Goal: Information Seeking & Learning: Learn about a topic

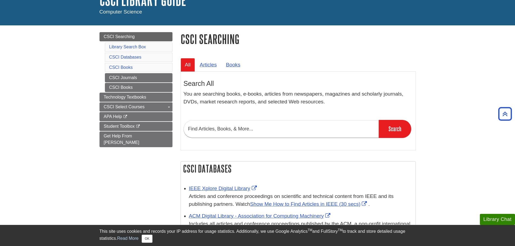
scroll to position [27, 0]
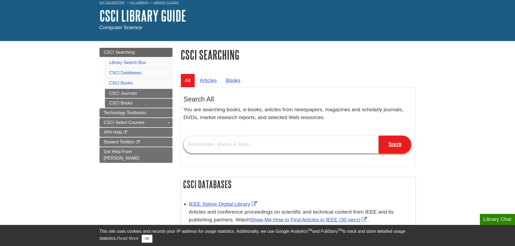
click at [232, 146] on input "text" at bounding box center [280, 145] width 195 height 18
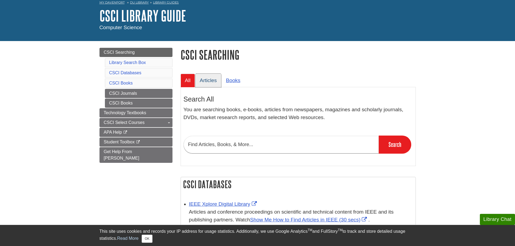
click at [206, 83] on link "Articles" at bounding box center [208, 80] width 26 height 13
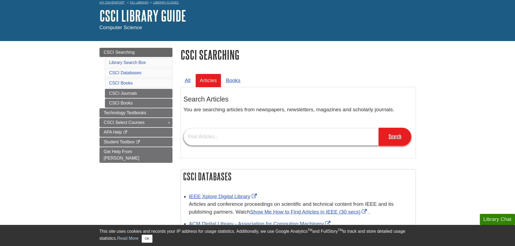
click at [250, 129] on input "text" at bounding box center [280, 137] width 195 height 18
click at [392, 145] on input "Search" at bounding box center [395, 137] width 32 height 18
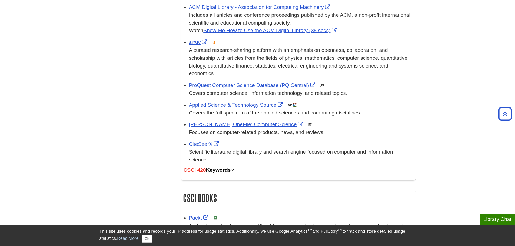
scroll to position [243, 0]
click at [224, 168] on link "CSCI 420 Keywords" at bounding box center [208, 171] width 51 height 6
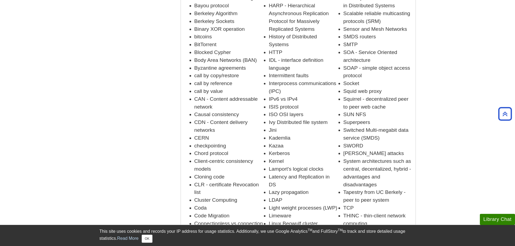
scroll to position [567, 0]
drag, startPoint x: 344, startPoint y: 145, endPoint x: 391, endPoint y: 146, distance: 47.0
click at [391, 157] on li "System architectures such as central, decentalized, hybrid - advantages and dis…" at bounding box center [377, 172] width 69 height 31
click at [388, 157] on li "System architectures such as central, decentalized, hybrid - advantages and dis…" at bounding box center [377, 172] width 69 height 31
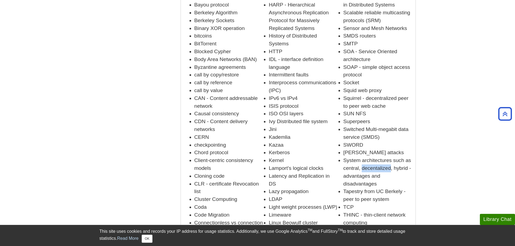
click at [388, 157] on li "System architectures such as central, decentalized, hybrid - advantages and dis…" at bounding box center [377, 172] width 69 height 31
click at [377, 165] on li "System architectures such as central, decentalized, hybrid - advantages and dis…" at bounding box center [377, 172] width 69 height 31
drag, startPoint x: 370, startPoint y: 160, endPoint x: 344, endPoint y: 160, distance: 25.1
click at [344, 160] on li "System architectures such as central, decentalized, hybrid - advantages and dis…" at bounding box center [377, 172] width 69 height 31
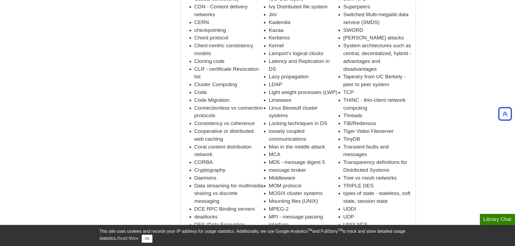
scroll to position [684, 0]
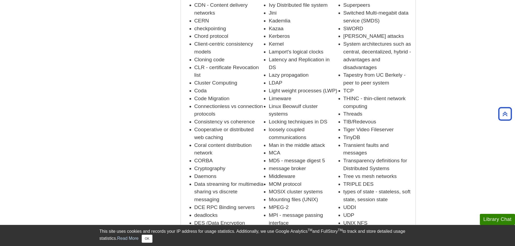
click at [282, 173] on li "Middleware" at bounding box center [303, 177] width 69 height 8
copy li "Middleware"
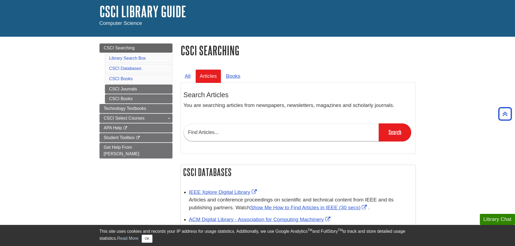
scroll to position [0, 0]
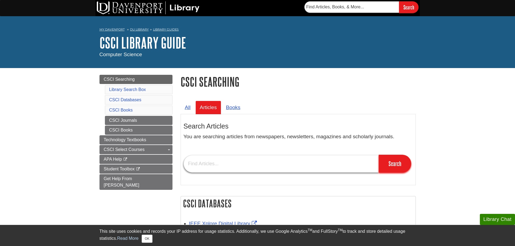
click at [202, 162] on input "text" at bounding box center [280, 164] width 195 height 18
paste input "Middleware"
type input "Middleware"
click at [393, 165] on input "Search" at bounding box center [395, 164] width 32 height 18
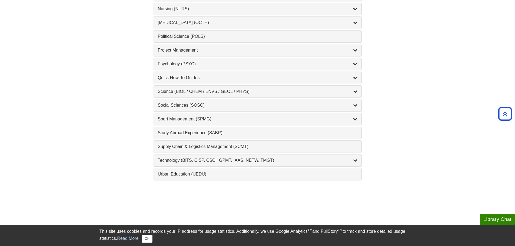
scroll to position [540, 0]
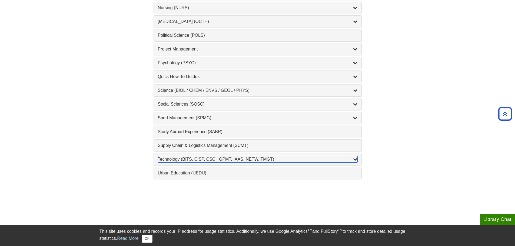
click at [170, 160] on div "Technology (BITS, CISP, CSCI, GPMT, IAAS, NETW, TMGT) , 22 guides" at bounding box center [257, 159] width 199 height 6
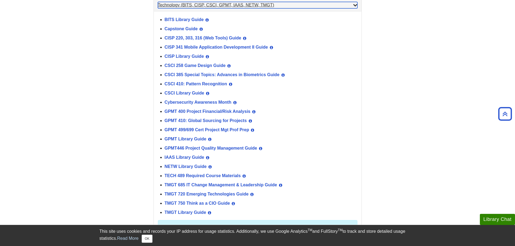
scroll to position [675, 0]
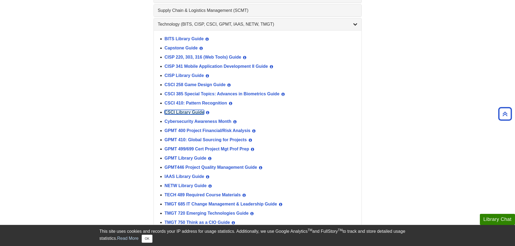
click at [196, 110] on link "CSCI Library Guide" at bounding box center [185, 112] width 40 height 5
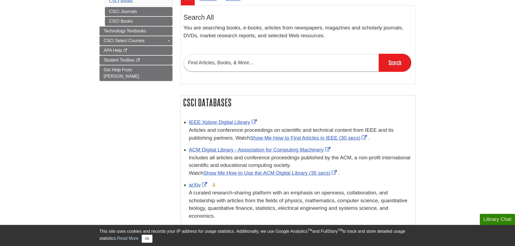
scroll to position [216, 0]
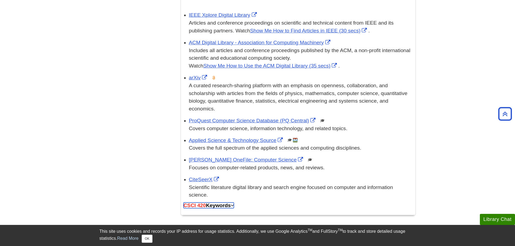
click at [230, 203] on link "CSCI 420 Keywords" at bounding box center [208, 206] width 51 height 6
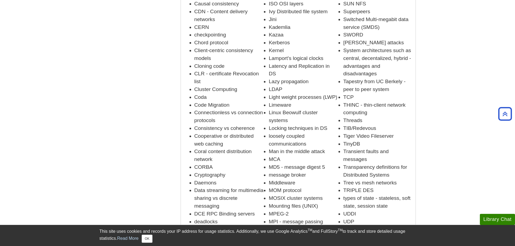
scroll to position [648, 0]
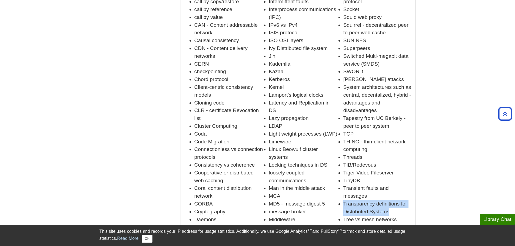
drag, startPoint x: 344, startPoint y: 186, endPoint x: 394, endPoint y: 198, distance: 50.8
click at [394, 200] on li "Transparency definitions for Distributed Systems" at bounding box center [377, 208] width 69 height 16
copy li "Transparency definitions for Distributed Systems"
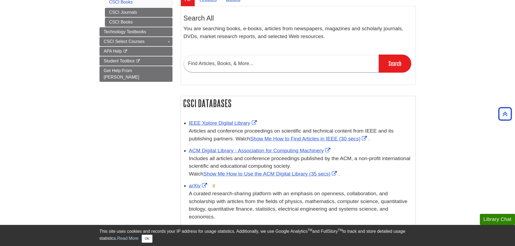
scroll to position [0, 0]
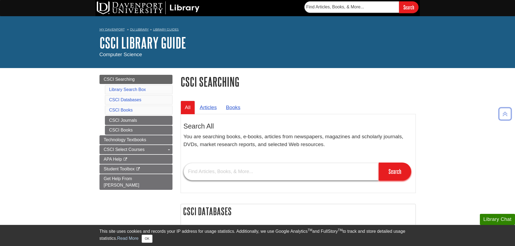
click at [218, 168] on input "text" at bounding box center [280, 172] width 195 height 18
paste input "Transparency definitions for Distributed Systems"
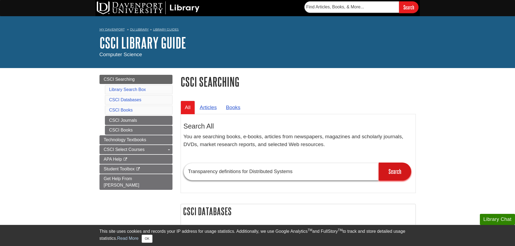
type input "Transparency definitions for Distributed Systems"
click at [395, 172] on input "Search" at bounding box center [395, 172] width 32 height 18
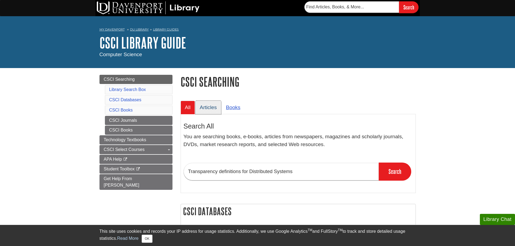
click at [212, 102] on link "Articles" at bounding box center [208, 107] width 26 height 13
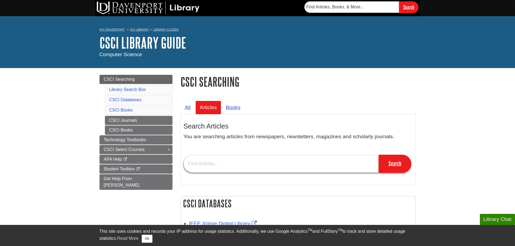
click at [220, 168] on input "text" at bounding box center [280, 164] width 195 height 18
type input "Transparency definitions for Distributed Systems"
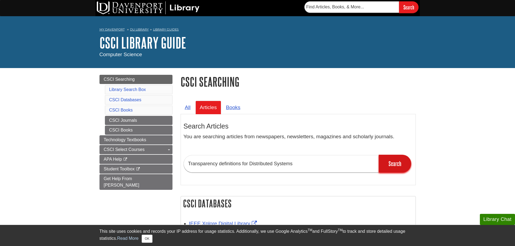
click at [396, 167] on input "Search" at bounding box center [395, 164] width 32 height 18
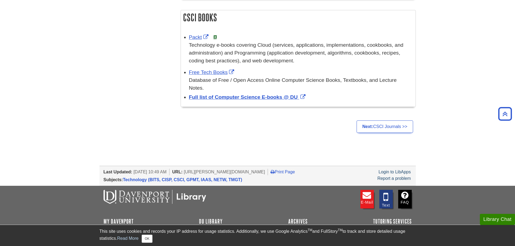
scroll to position [324, 0]
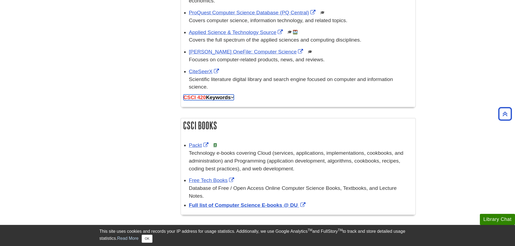
click at [226, 95] on link "CSCI 420 Keywords" at bounding box center [208, 98] width 51 height 6
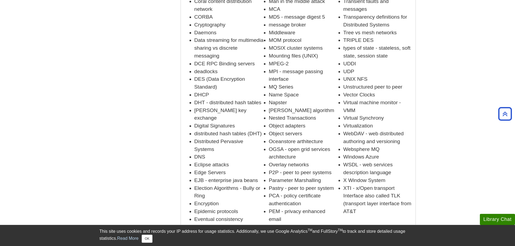
scroll to position [838, 0]
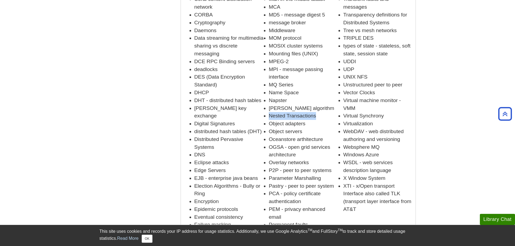
drag, startPoint x: 270, startPoint y: 92, endPoint x: 322, endPoint y: 93, distance: 51.6
click at [322, 112] on li "Nested Transactions" at bounding box center [303, 116] width 69 height 8
copy li "Nested Transactions"
click at [317, 112] on li "Nested Transactions" at bounding box center [303, 116] width 69 height 8
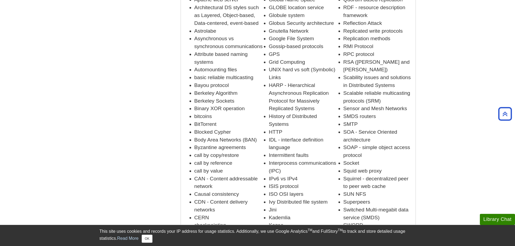
scroll to position [405, 0]
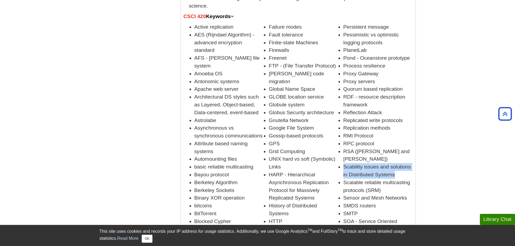
drag, startPoint x: 343, startPoint y: 152, endPoint x: 395, endPoint y: 162, distance: 52.6
click at [395, 163] on li "Scability issues and solutions in Distributed Systems" at bounding box center [377, 171] width 69 height 16
copy li "Scability issues and solutions in Distributed Systems"
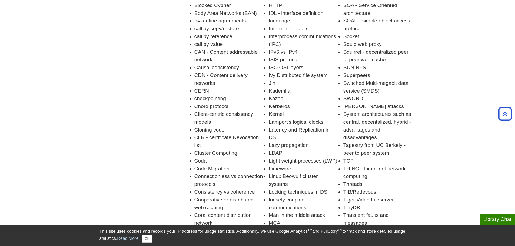
scroll to position [784, 0]
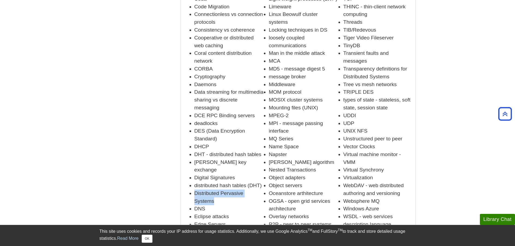
drag, startPoint x: 195, startPoint y: 162, endPoint x: 214, endPoint y: 171, distance: 21.2
click at [214, 190] on li "Distributed Pervasive Systems" at bounding box center [228, 198] width 69 height 16
drag, startPoint x: 194, startPoint y: 155, endPoint x: 263, endPoint y: 156, distance: 69.2
click at [263, 182] on li "distributed hash tables (DHT)" at bounding box center [228, 186] width 69 height 8
click at [238, 182] on li "distributed hash tables (DHT)" at bounding box center [228, 186] width 69 height 8
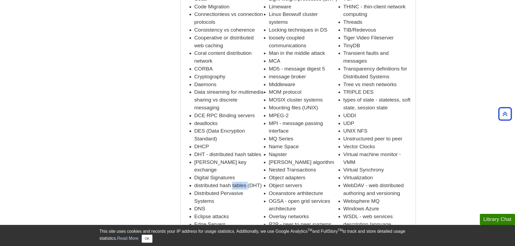
click at [238, 182] on li "distributed hash tables (DHT)" at bounding box center [228, 186] width 69 height 8
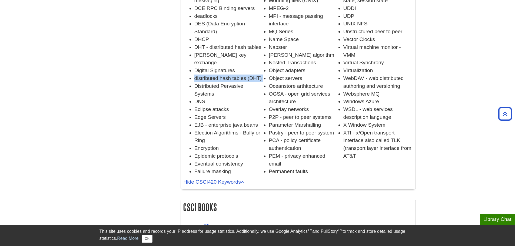
scroll to position [892, 0]
click at [251, 159] on li "Eventual consistency" at bounding box center [228, 163] width 69 height 8
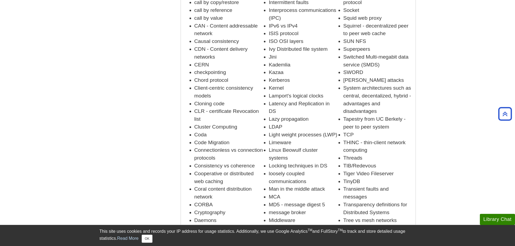
scroll to position [648, 0]
click at [283, 216] on li "Middleware" at bounding box center [303, 220] width 69 height 8
copy li "Middleware"
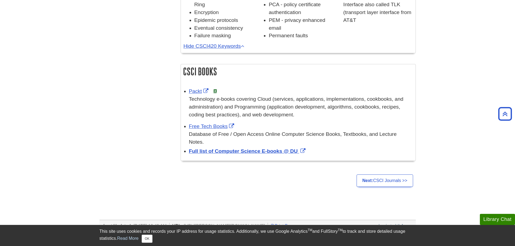
scroll to position [838, 0]
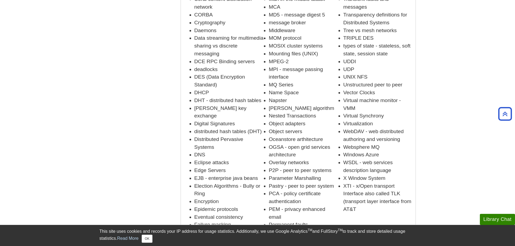
click at [198, 97] on li "DHT - distributed hash tables" at bounding box center [228, 101] width 69 height 8
copy ul "DHT - distributed hash tables"
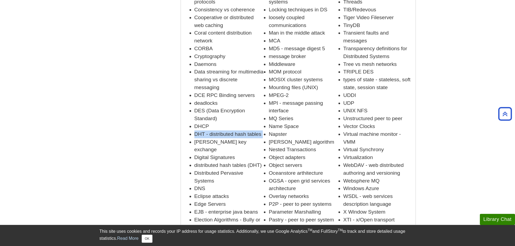
scroll to position [865, 0]
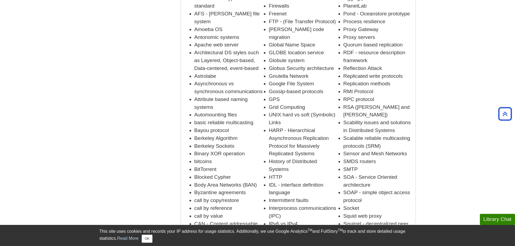
scroll to position [446, 0]
